Goal: Information Seeking & Learning: Understand process/instructions

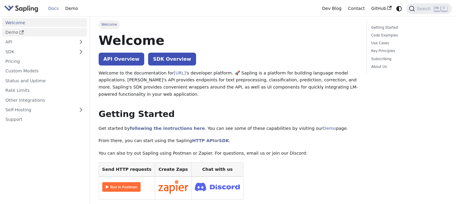
click at [12, 31] on link "Demo" at bounding box center [44, 32] width 85 height 9
click at [79, 41] on button "Expand sidebar category 'API'" at bounding box center [81, 42] width 12 height 9
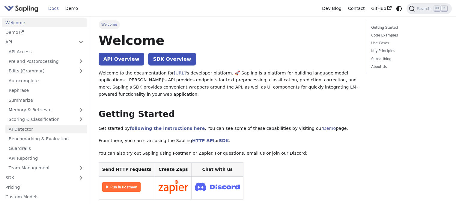
click at [29, 127] on link "AI Detector" at bounding box center [45, 129] width 81 height 9
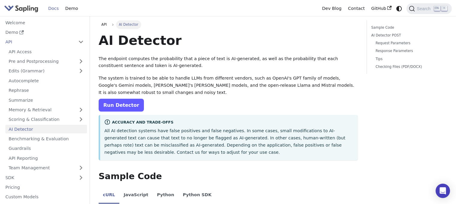
click at [115, 105] on link "Run Detector" at bounding box center [121, 105] width 45 height 13
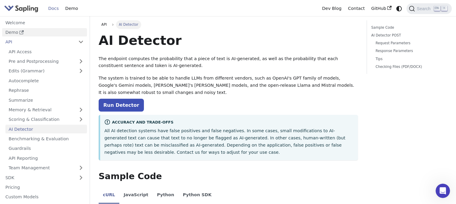
click at [15, 32] on link "Demo" at bounding box center [44, 32] width 85 height 9
